Goal: Task Accomplishment & Management: Use online tool/utility

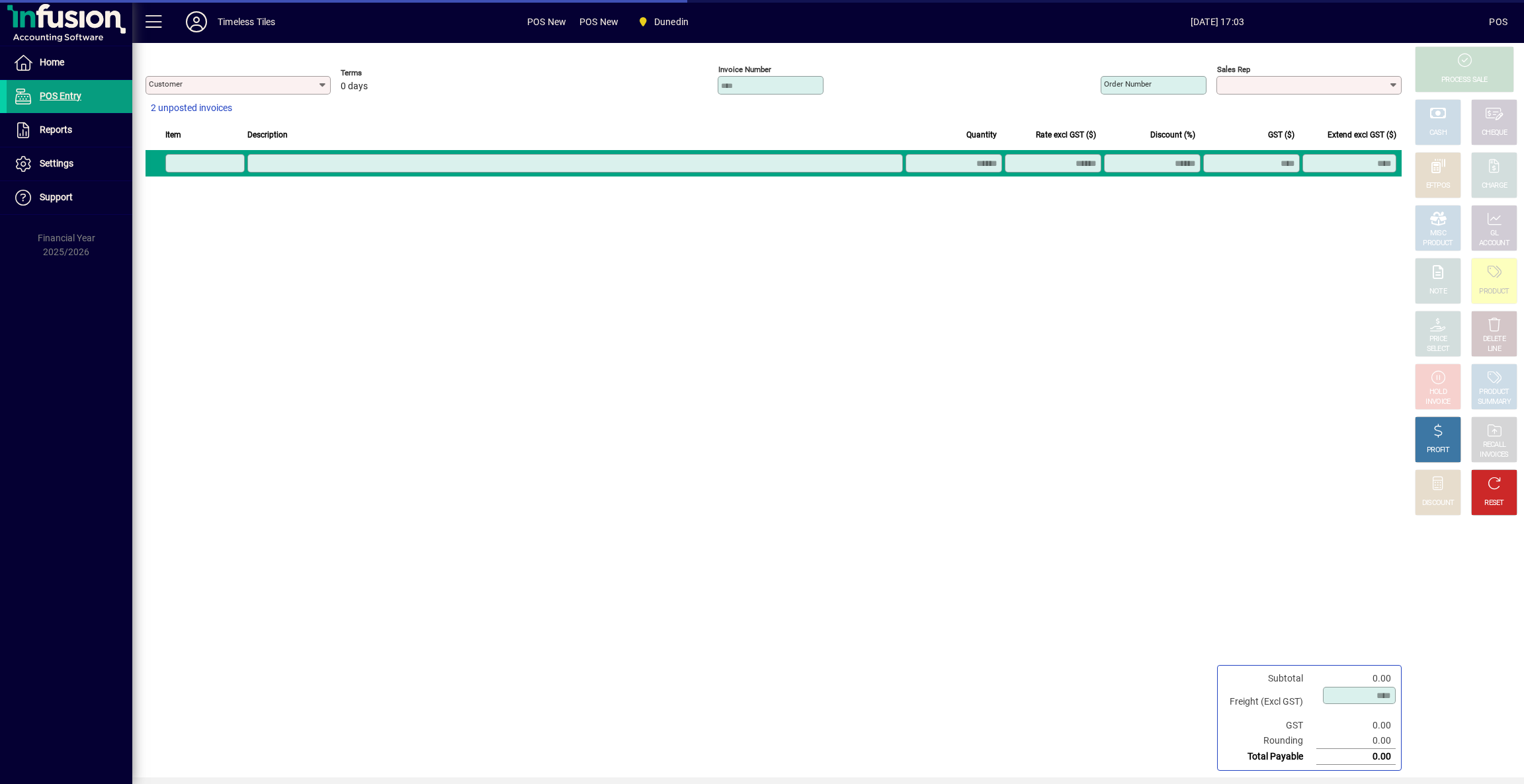
type input "**********"
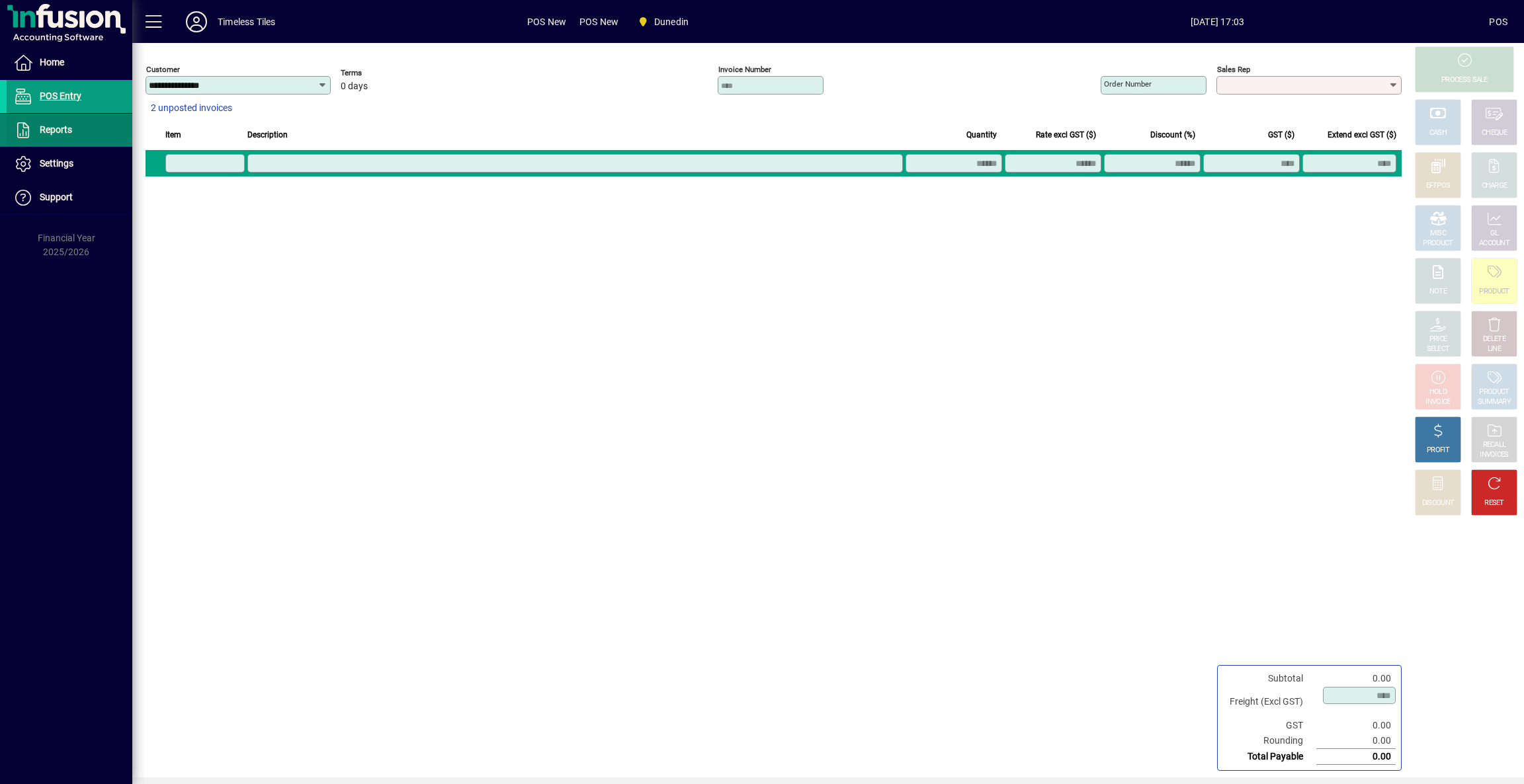
click at [101, 131] on span at bounding box center [69, 130] width 126 height 32
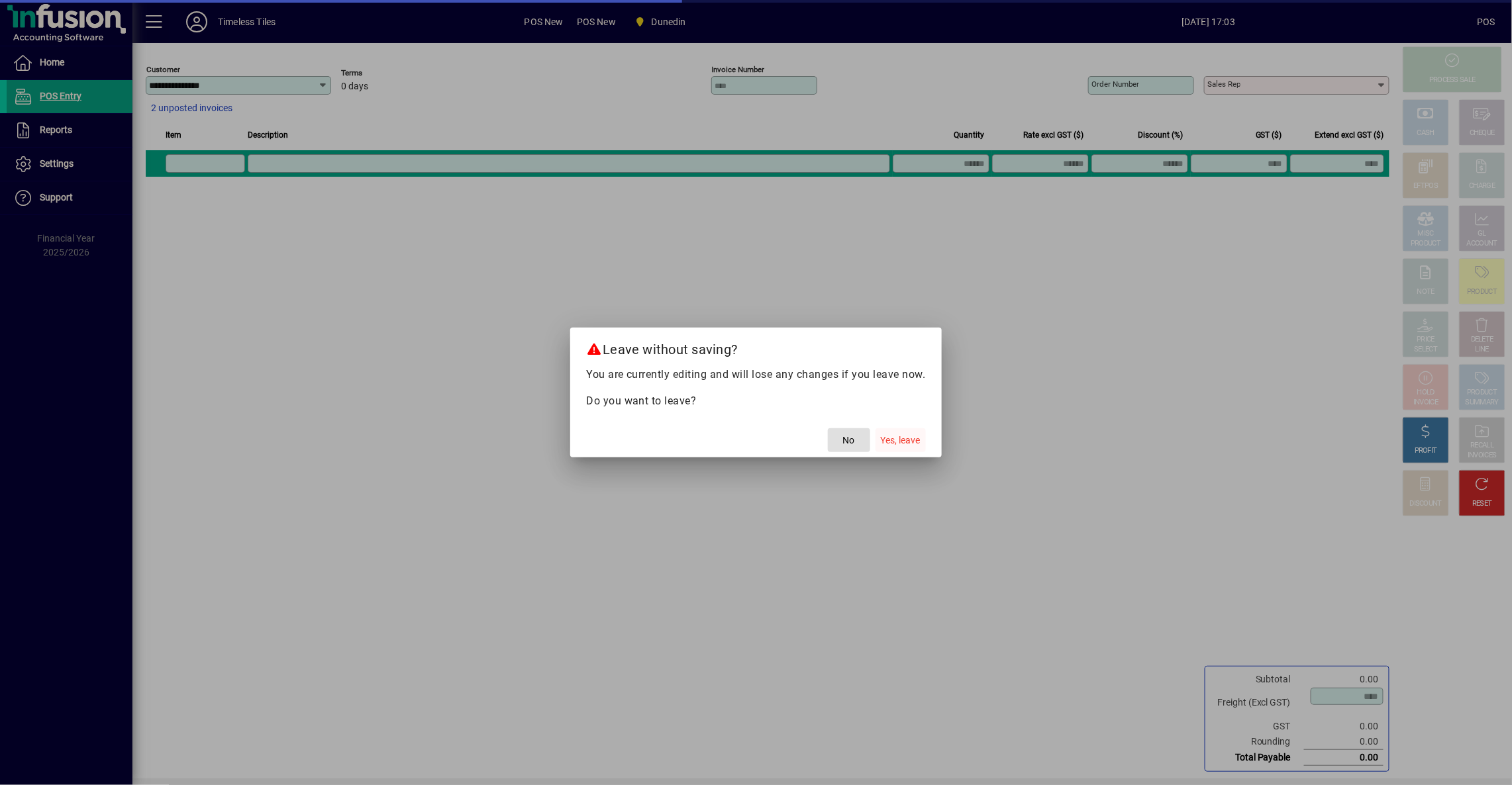
drag, startPoint x: 898, startPoint y: 438, endPoint x: 886, endPoint y: 432, distance: 13.4
click at [897, 439] on span "Yes, leave" at bounding box center [900, 440] width 40 height 14
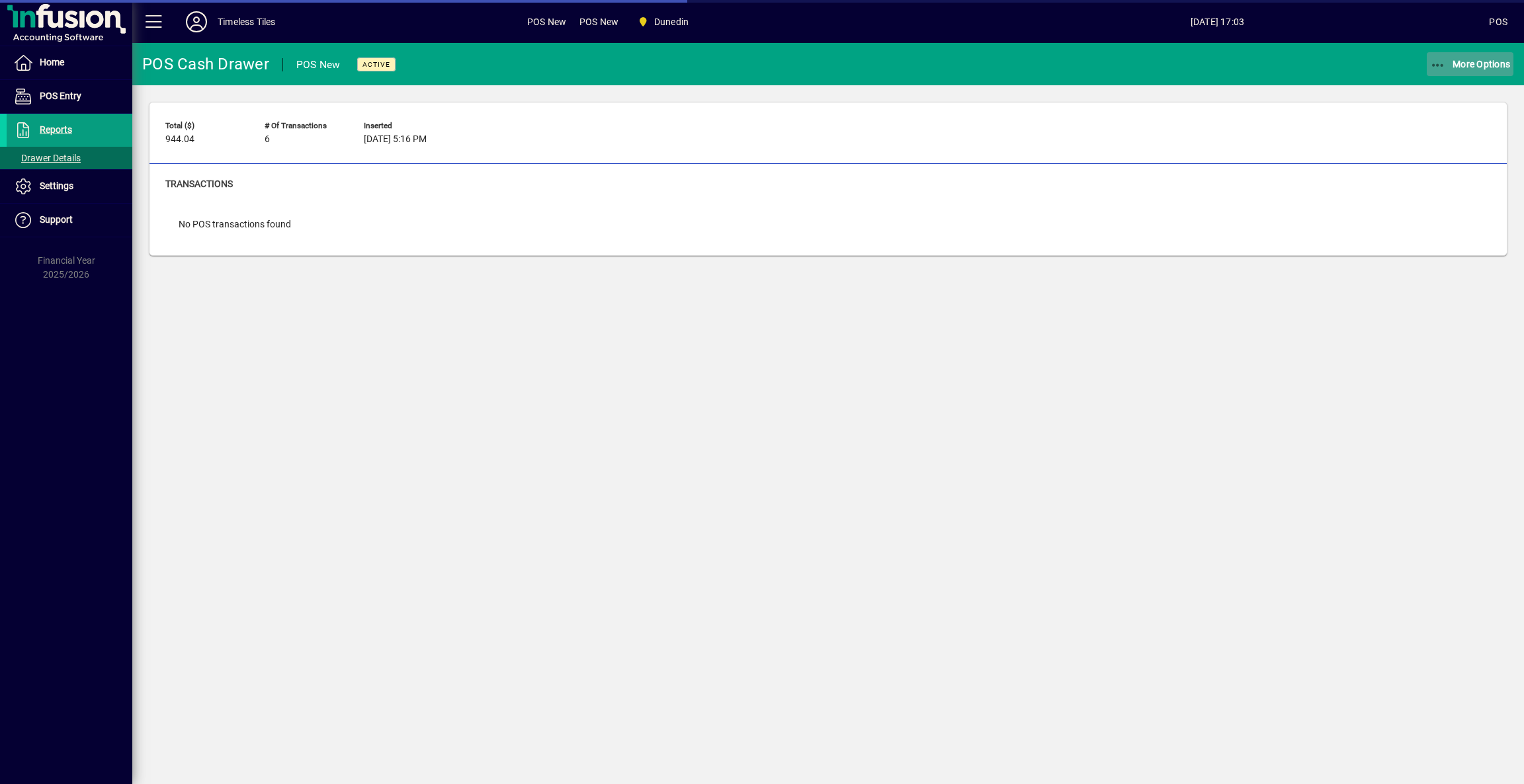
click at [1471, 69] on span "button" at bounding box center [1470, 64] width 87 height 32
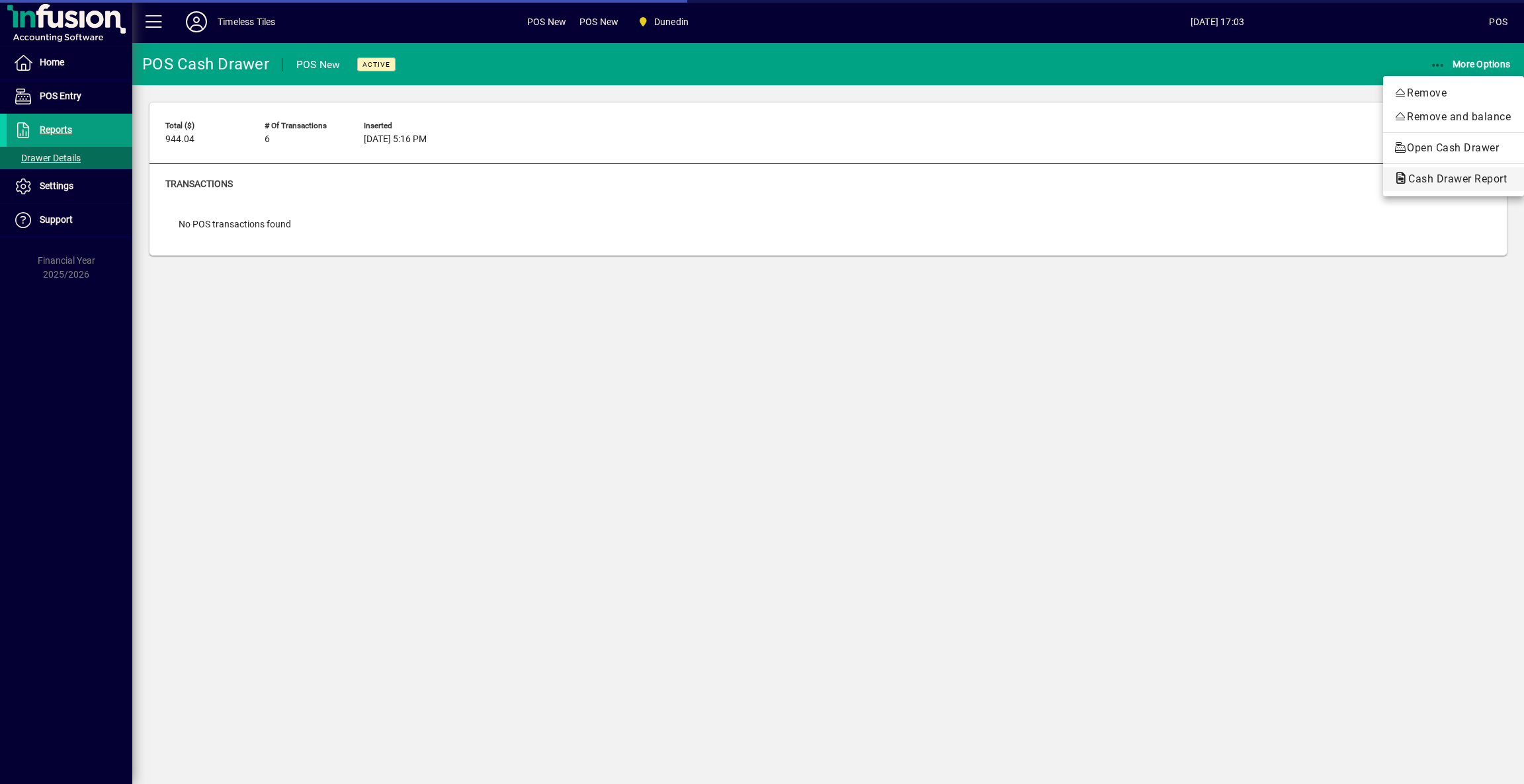
click at [1424, 180] on span "Cash Drawer Report" at bounding box center [1453, 178] width 119 height 12
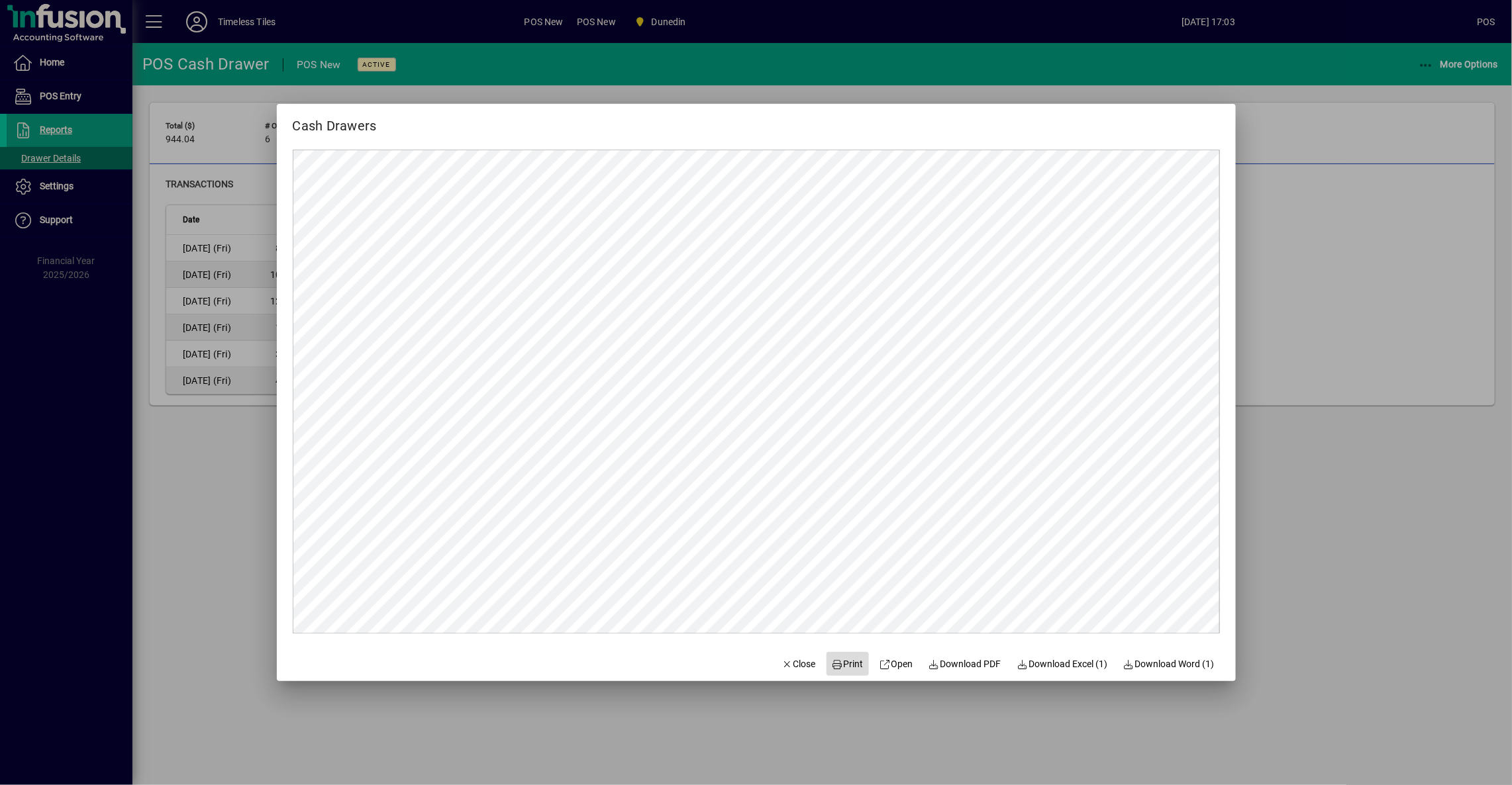
click at [843, 667] on span "Print" at bounding box center [848, 664] width 32 height 14
click at [845, 662] on span "Print" at bounding box center [848, 664] width 32 height 14
click at [800, 672] on button "Close" at bounding box center [799, 663] width 45 height 24
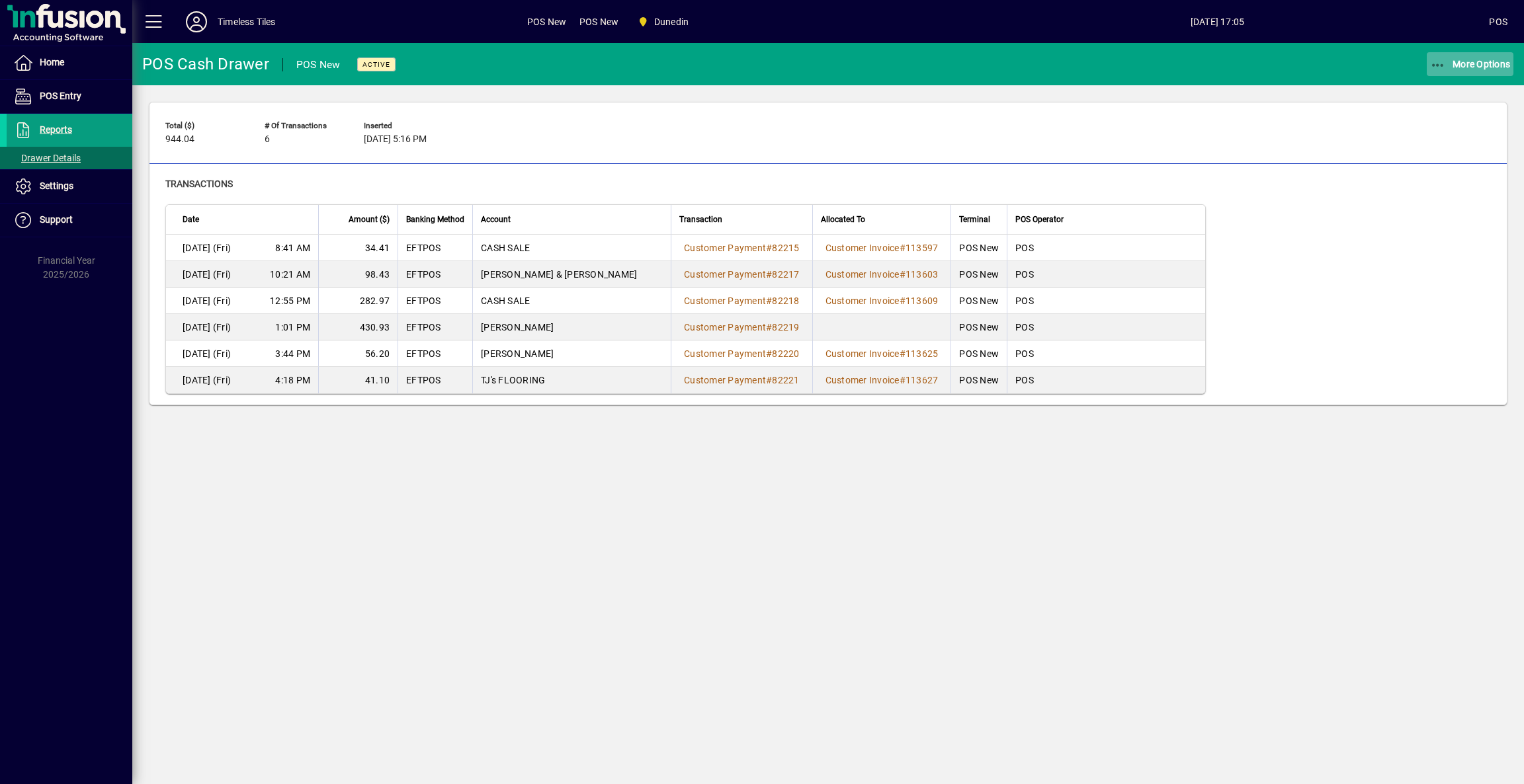
click at [1451, 56] on span "button" at bounding box center [1470, 64] width 87 height 32
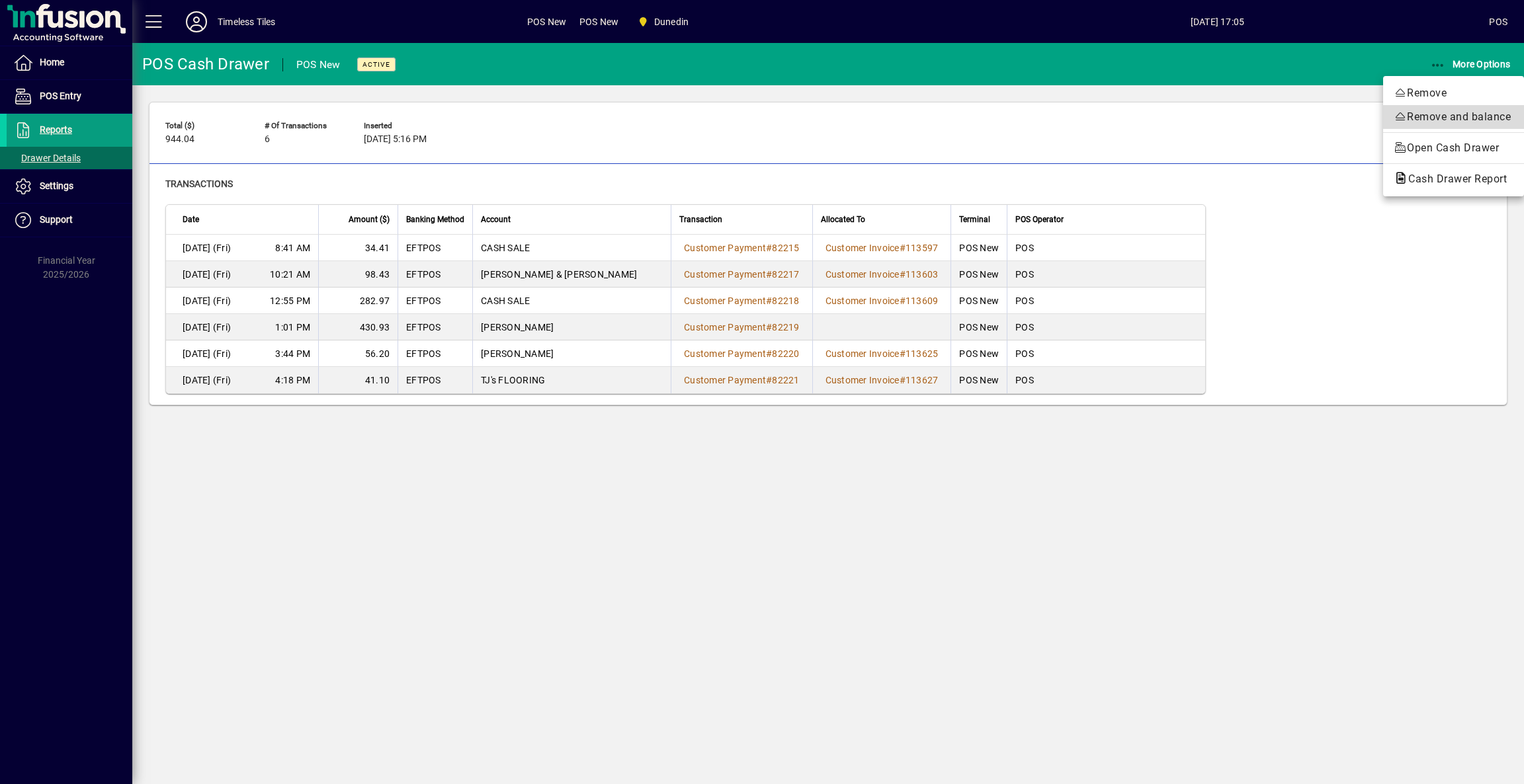
click at [1423, 118] on span "Remove and balance" at bounding box center [1453, 117] width 119 height 16
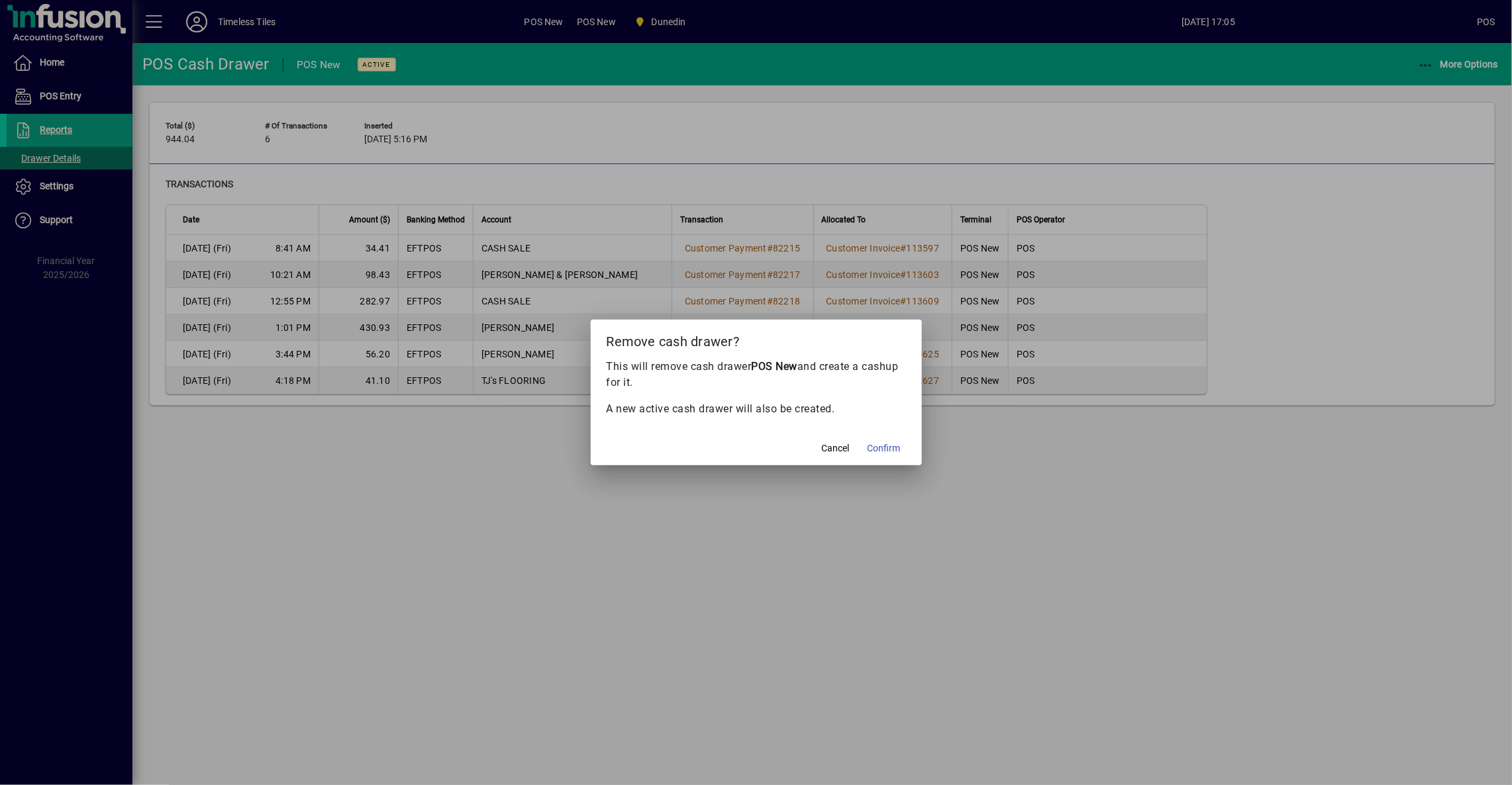
click at [894, 442] on span "Confirm" at bounding box center [884, 448] width 33 height 14
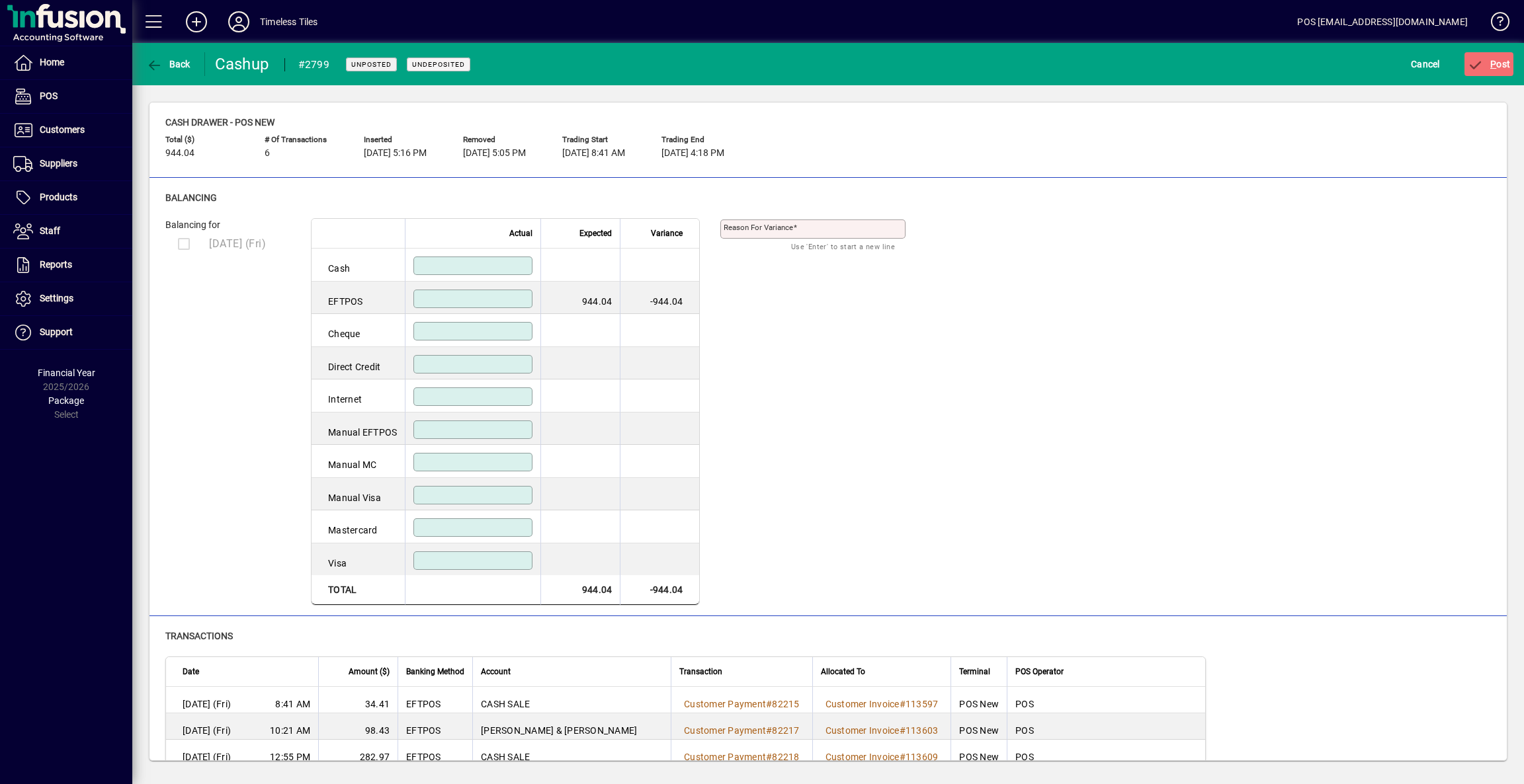
click at [484, 293] on input at bounding box center [474, 298] width 115 height 11
type input "******"
click at [473, 324] on div at bounding box center [473, 331] width 119 height 19
click at [1504, 60] on span "P ost" at bounding box center [1489, 64] width 43 height 11
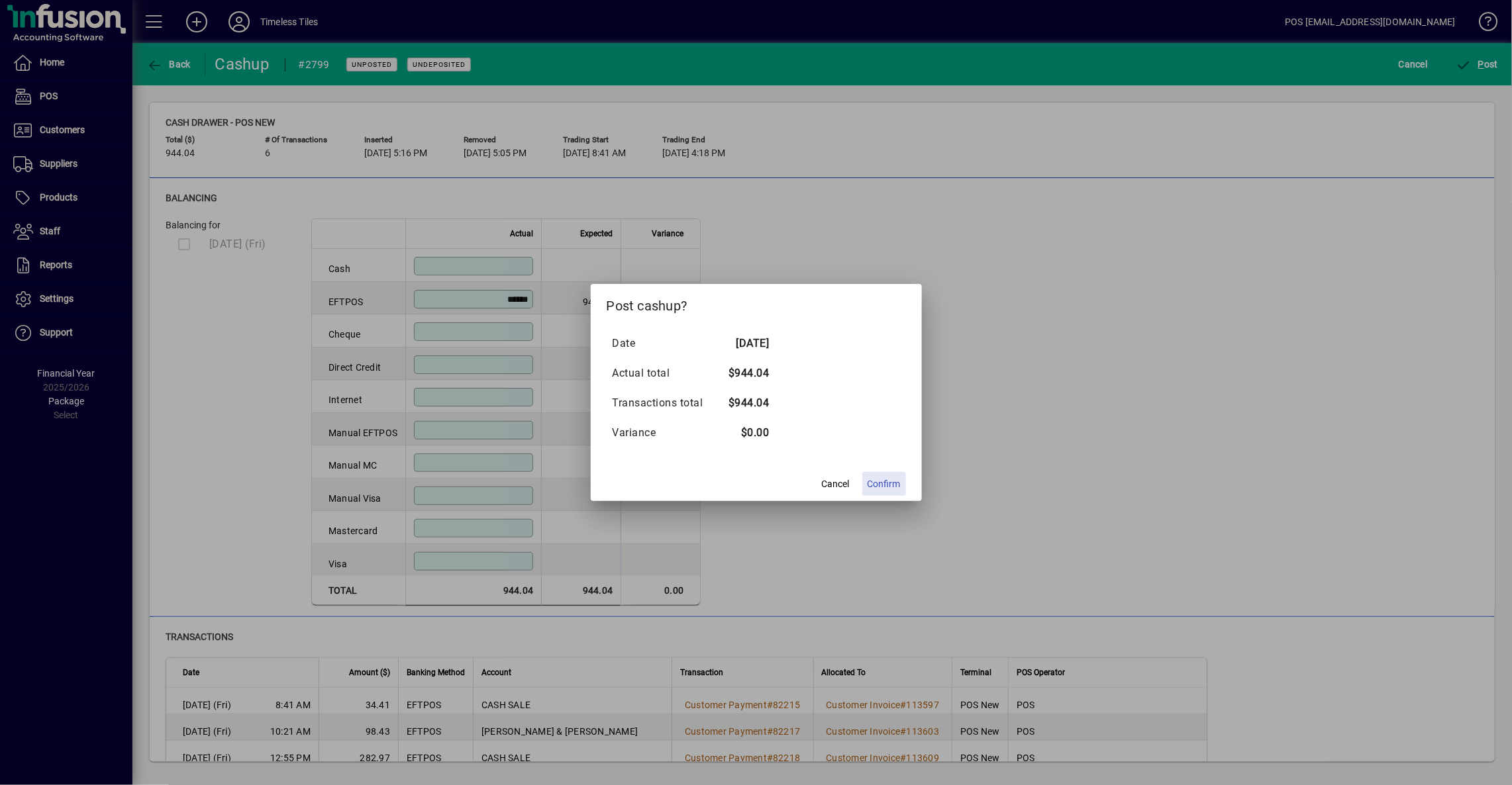
click at [891, 478] on span "Confirm" at bounding box center [884, 484] width 33 height 14
